Goal: Transaction & Acquisition: Purchase product/service

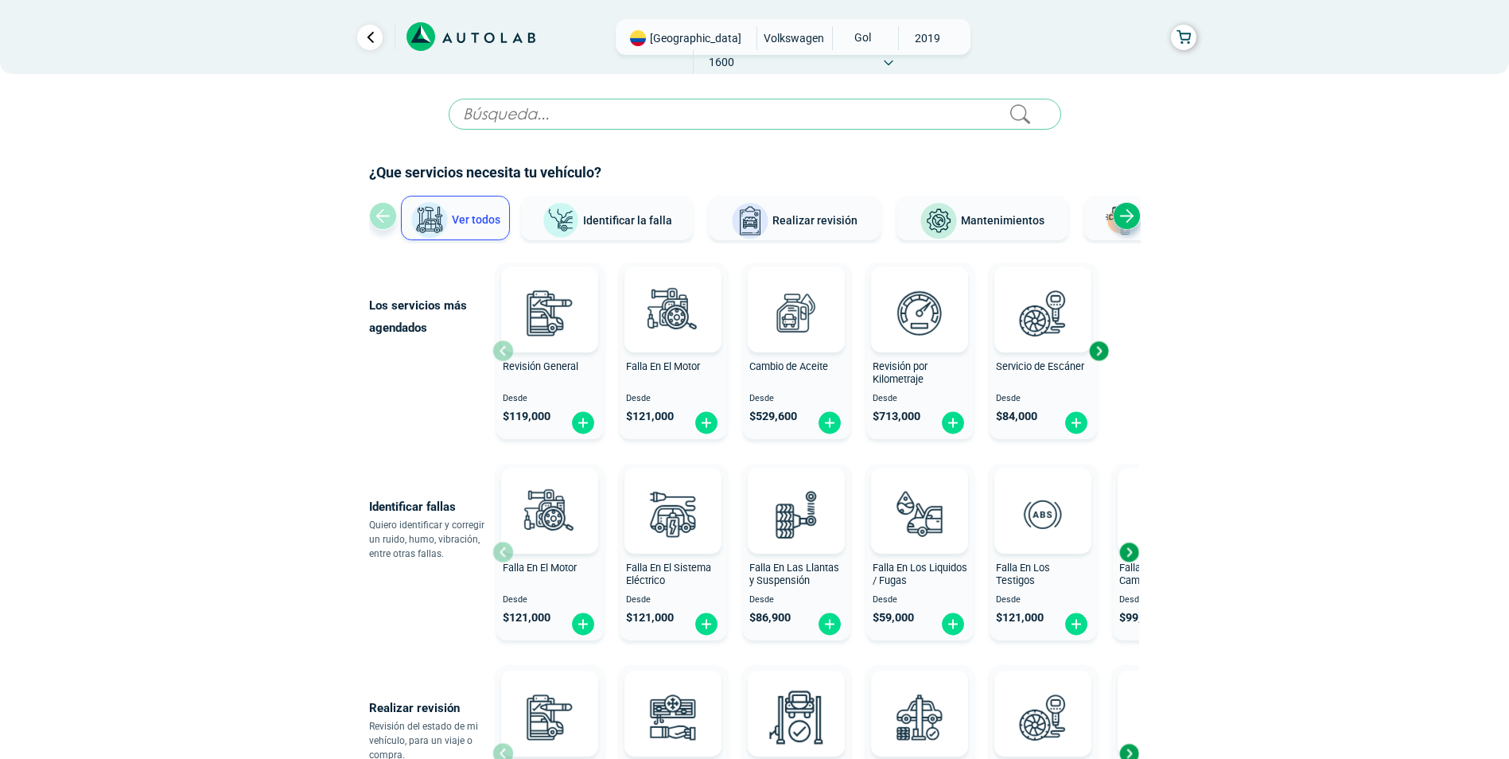
click at [764, 41] on span "VOLKSWAGEN" at bounding box center [794, 38] width 60 height 24
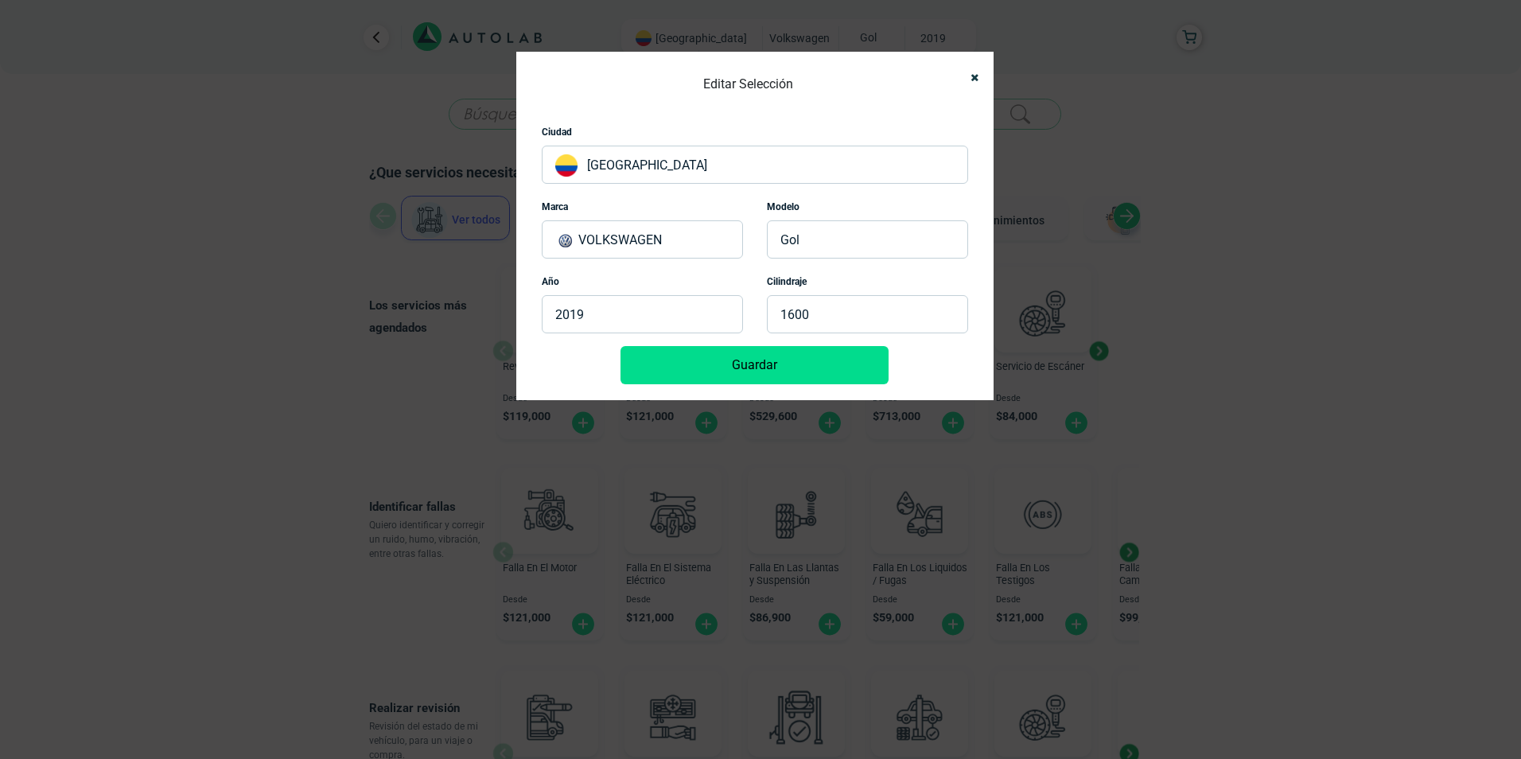
click at [671, 228] on p "VOLKSWAGEN" at bounding box center [642, 239] width 201 height 38
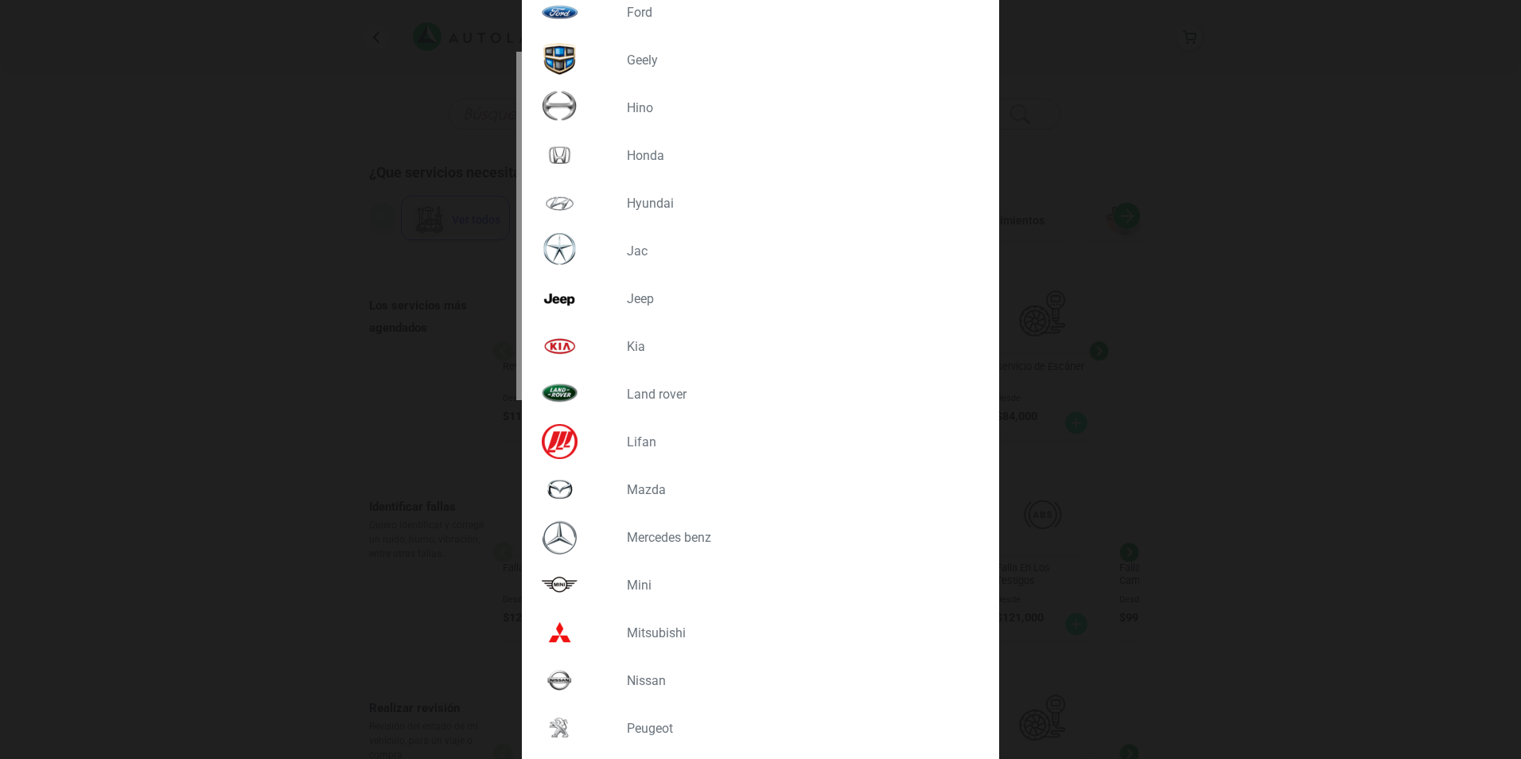
scroll to position [1124, 0]
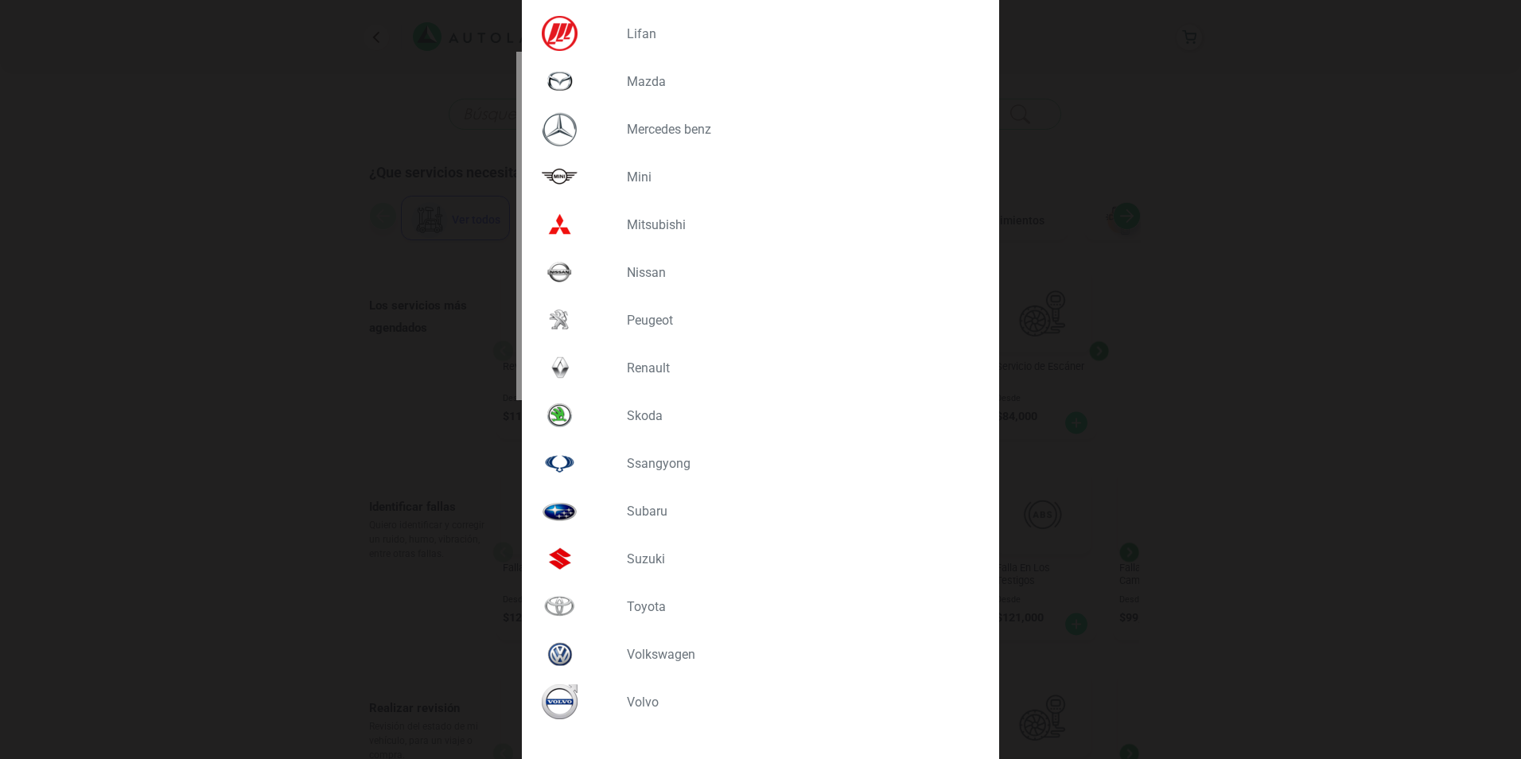
click at [646, 601] on p "TOYOTA" at bounding box center [797, 606] width 340 height 15
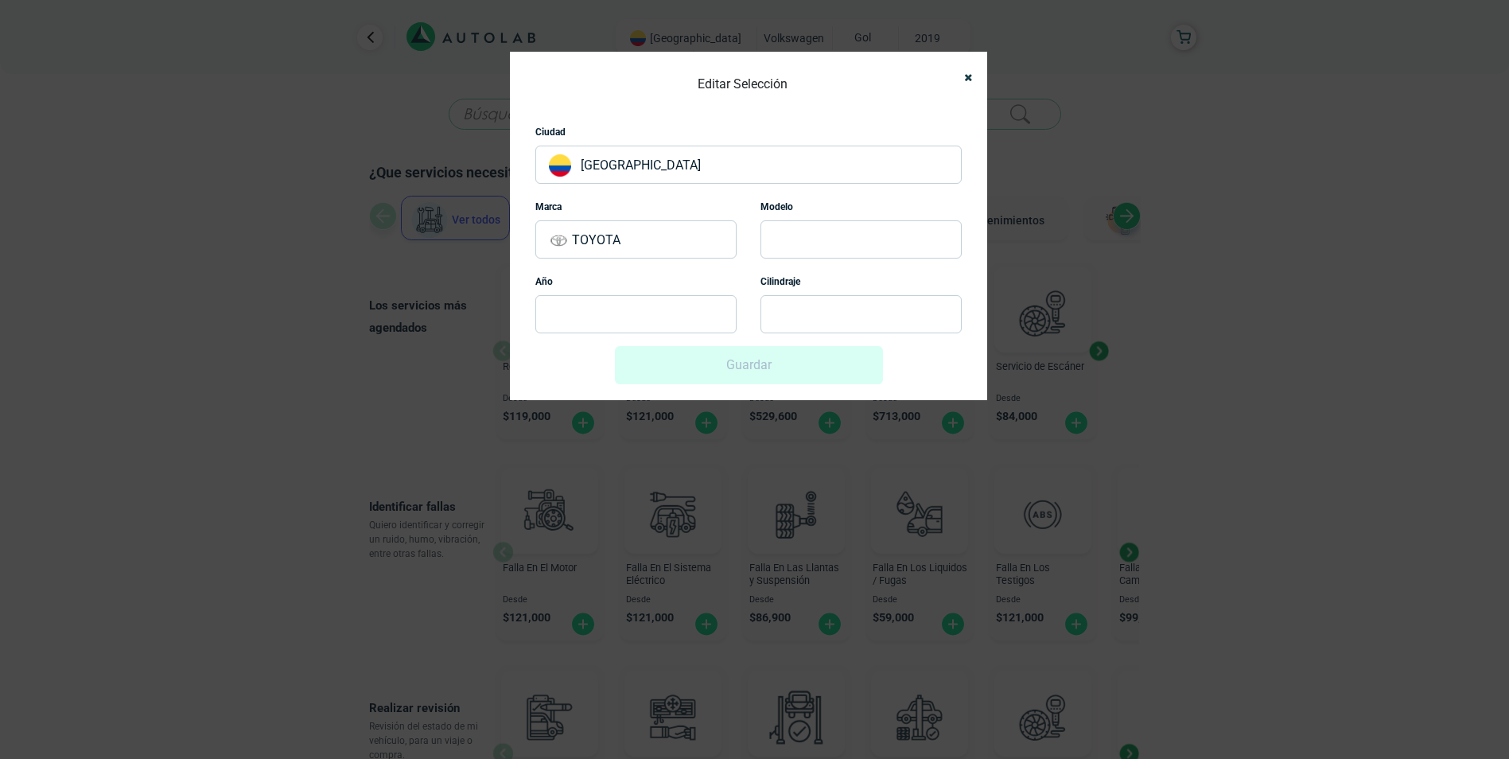
click at [804, 231] on p at bounding box center [860, 239] width 201 height 38
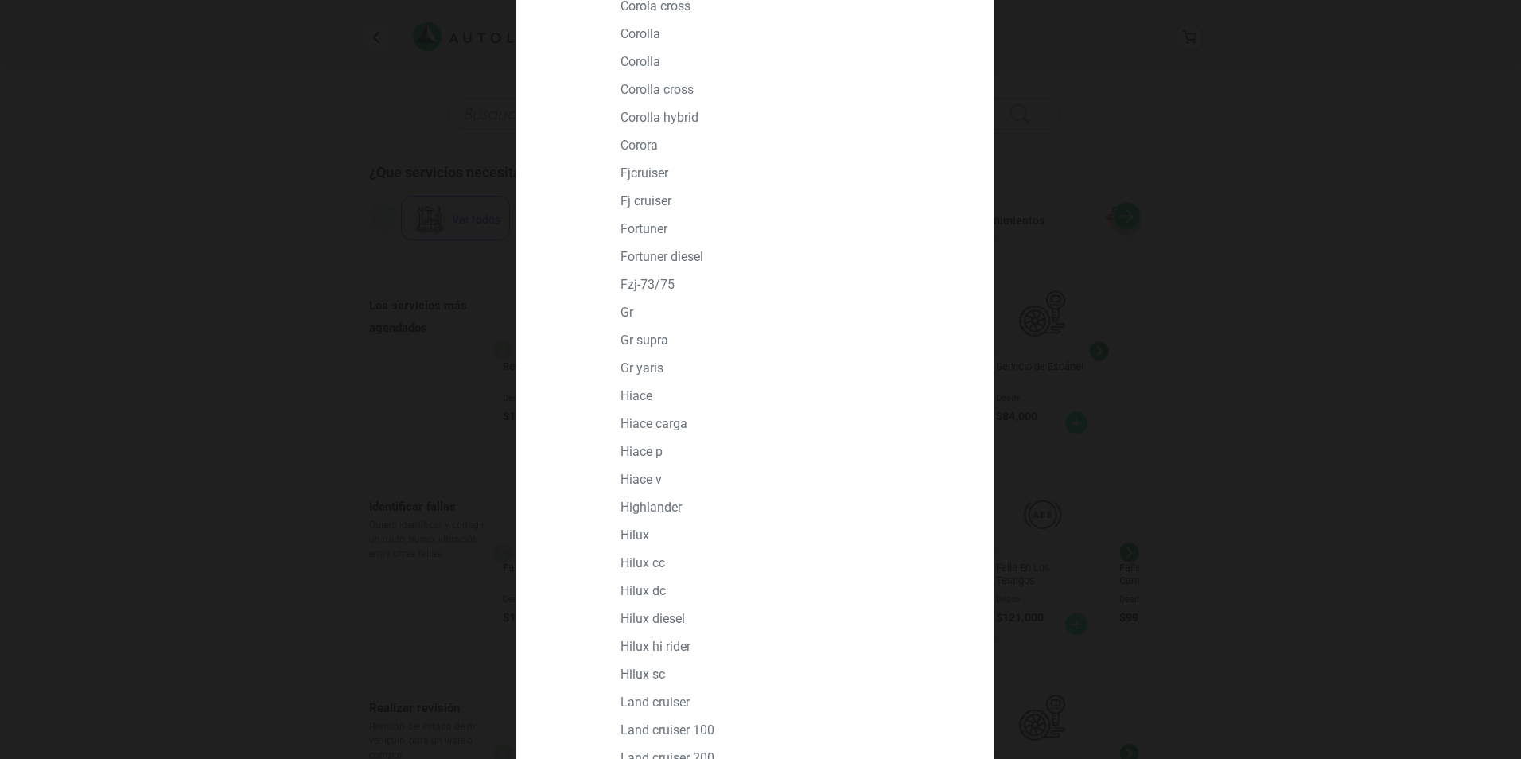
scroll to position [398, 0]
click at [650, 247] on p "FORTUNER" at bounding box center [790, 253] width 340 height 15
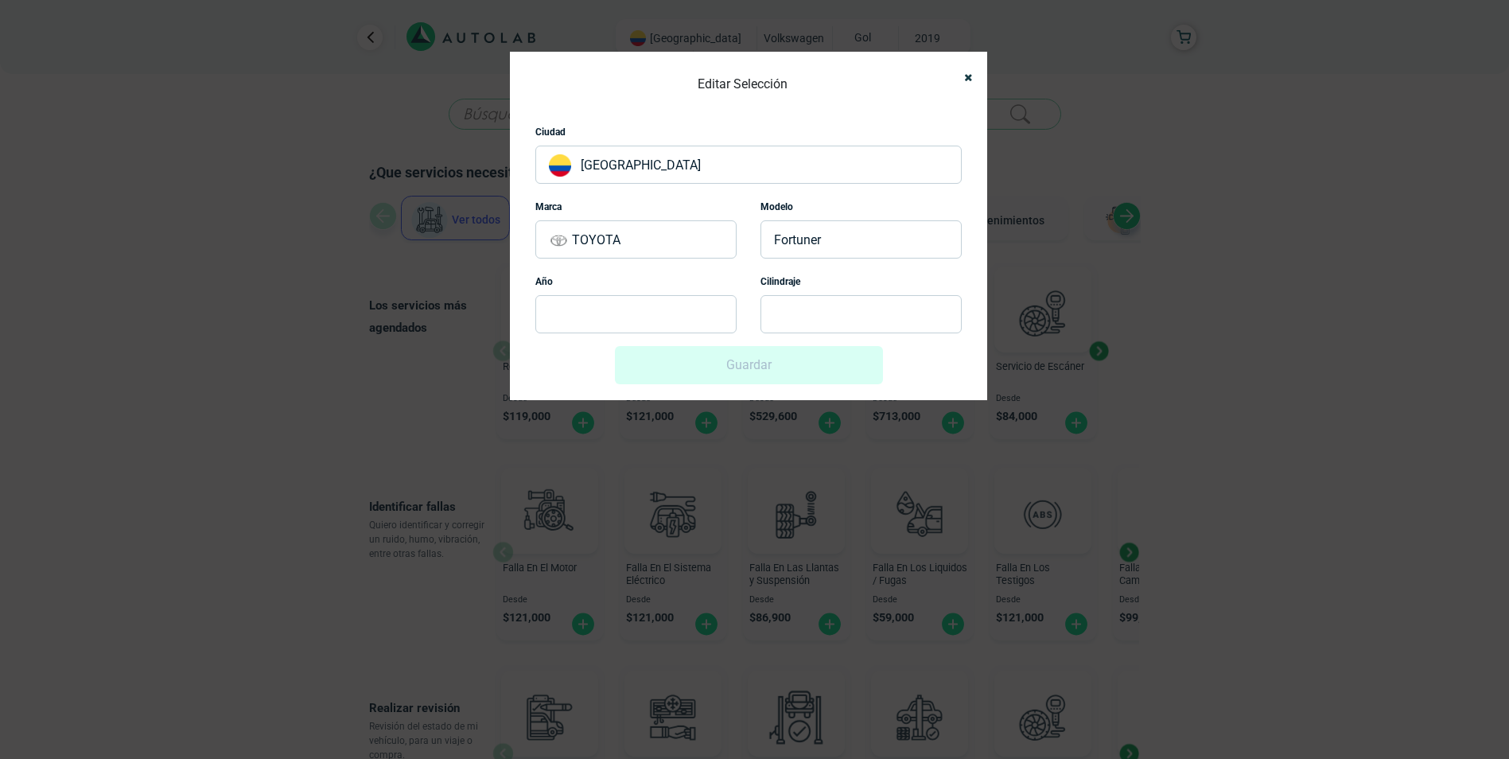
click at [622, 318] on p at bounding box center [635, 314] width 201 height 38
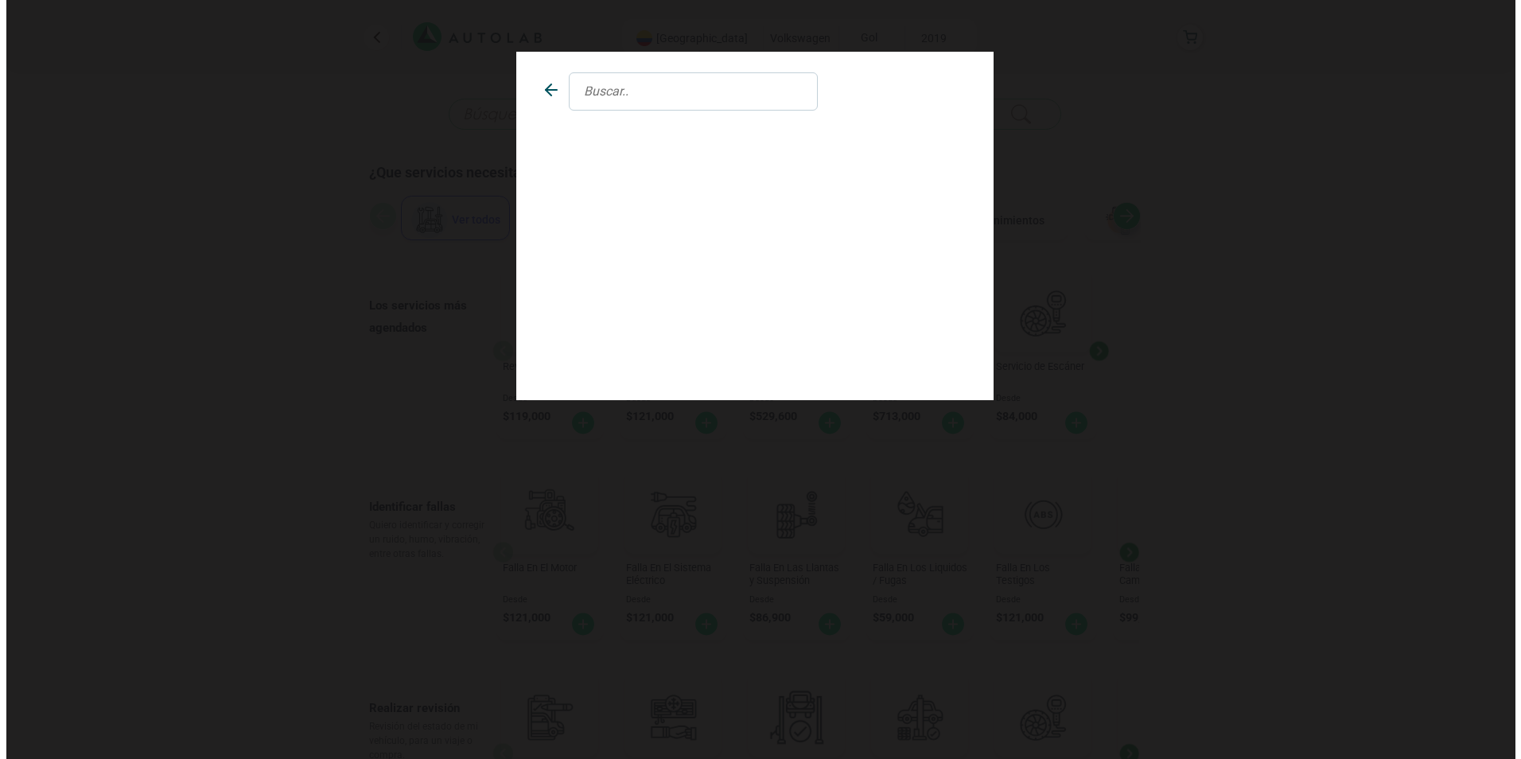
scroll to position [0, 0]
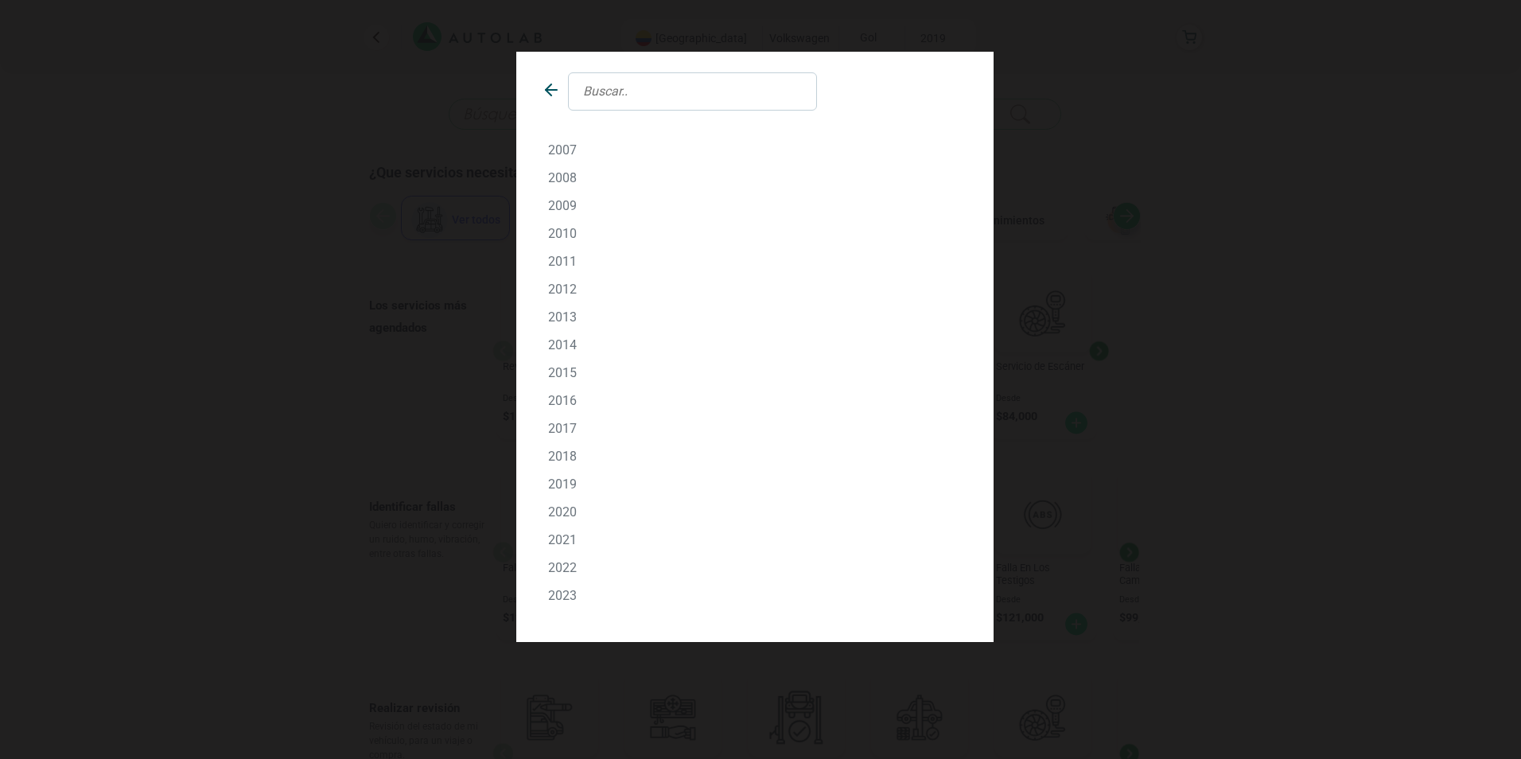
click at [544, 483] on div "2019" at bounding box center [754, 483] width 437 height 15
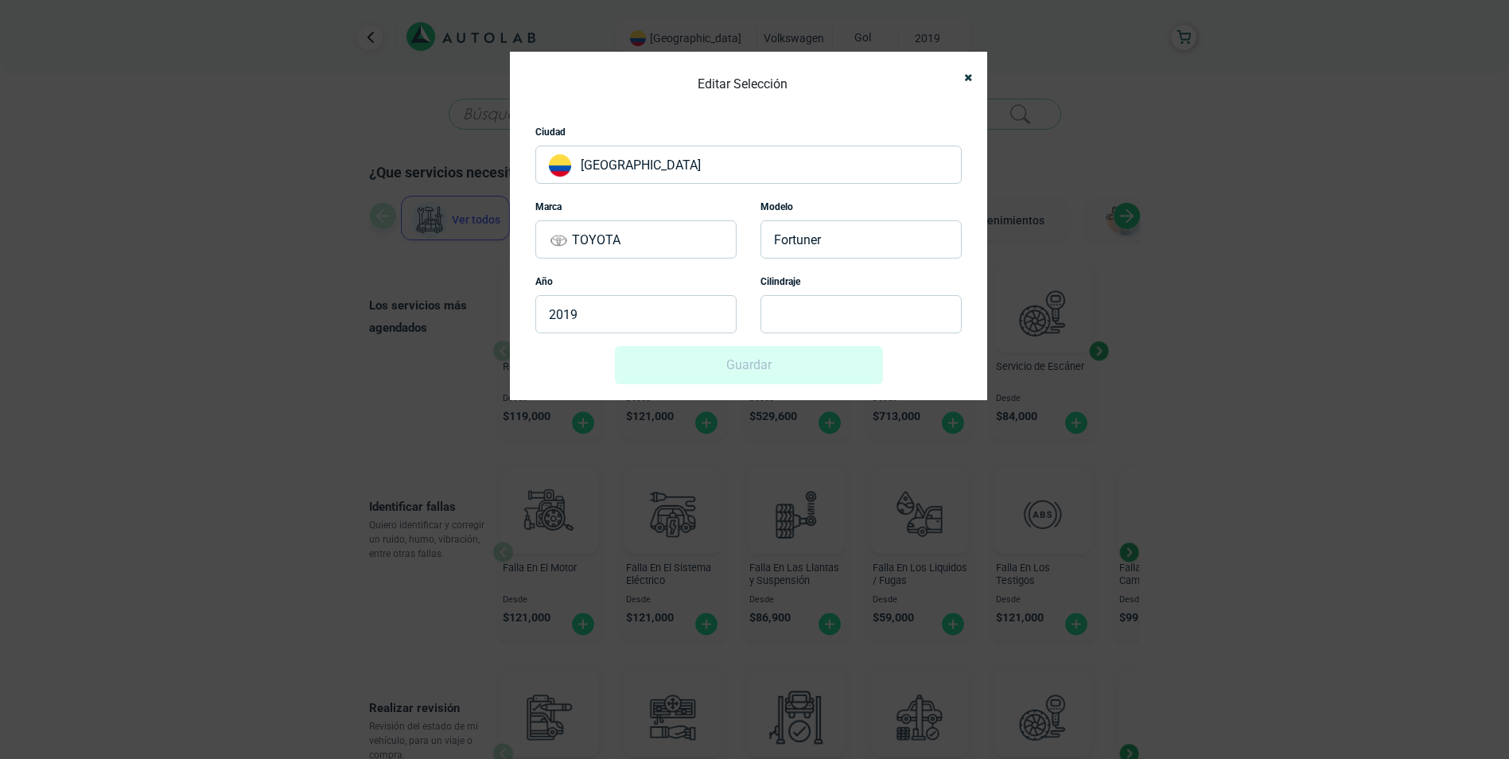
click at [808, 317] on p at bounding box center [860, 314] width 201 height 38
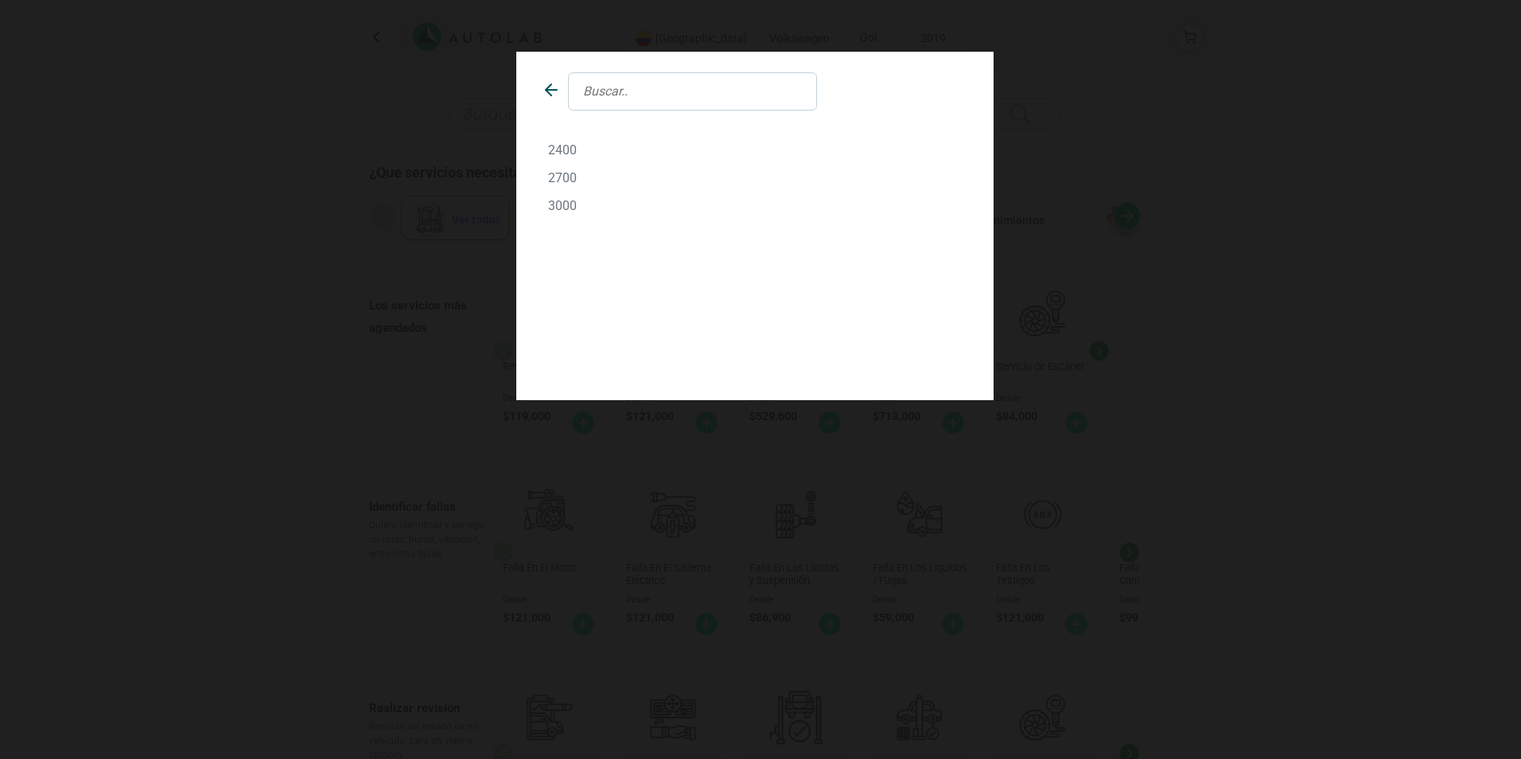
click at [564, 148] on p "2400" at bounding box center [755, 149] width 414 height 15
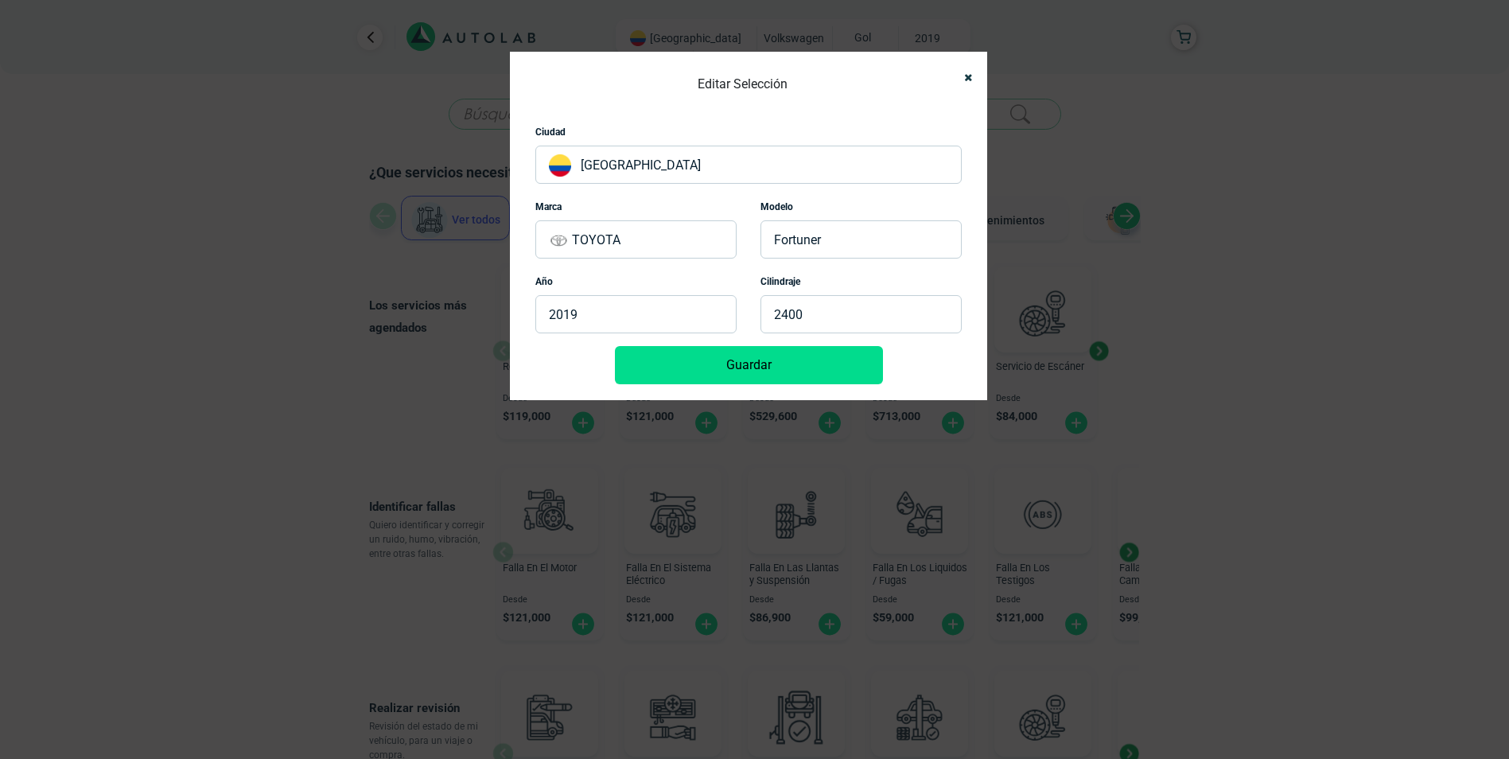
click at [793, 362] on button "Guardar" at bounding box center [749, 365] width 268 height 38
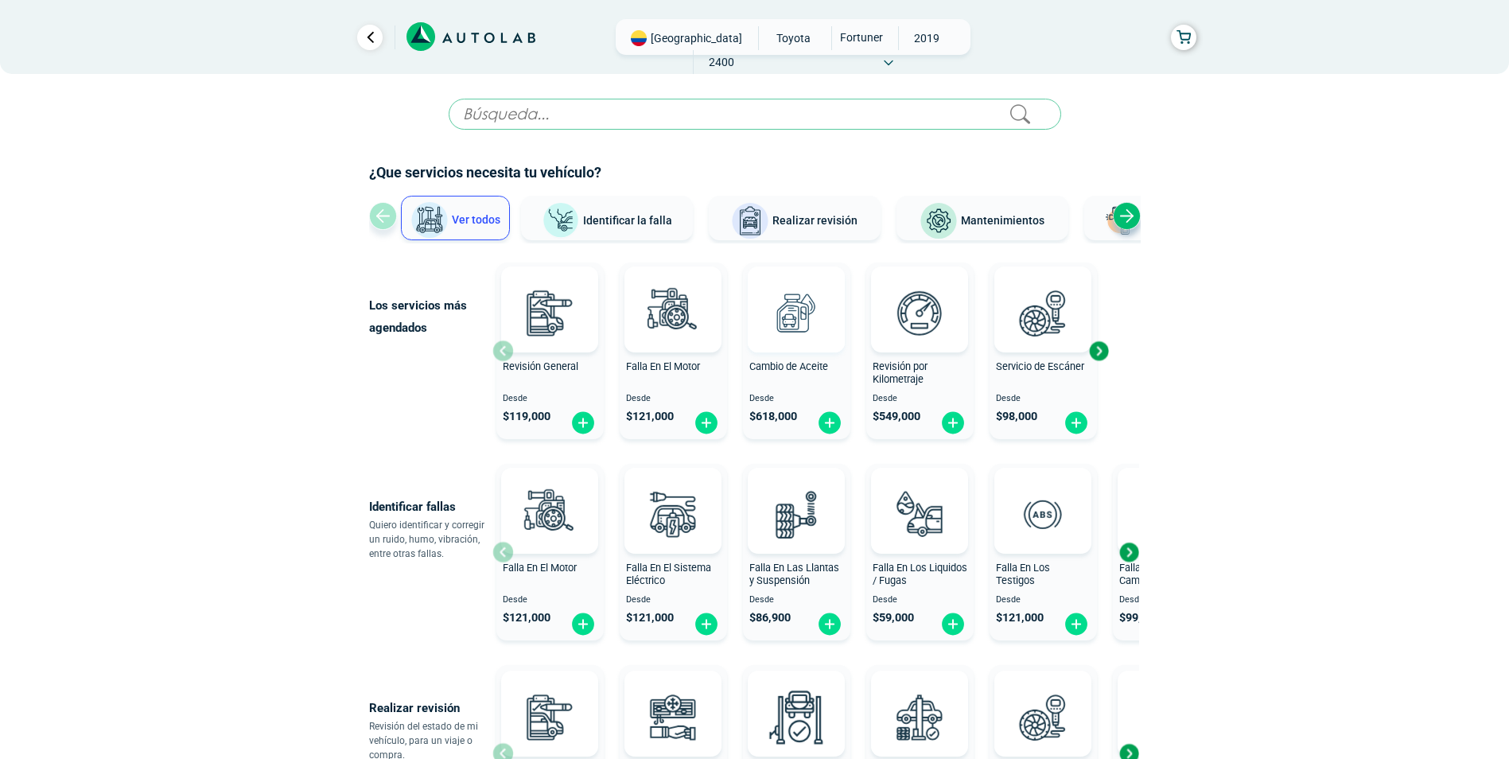
click at [787, 332] on img at bounding box center [796, 313] width 70 height 70
